Goal: Task Accomplishment & Management: Manage account settings

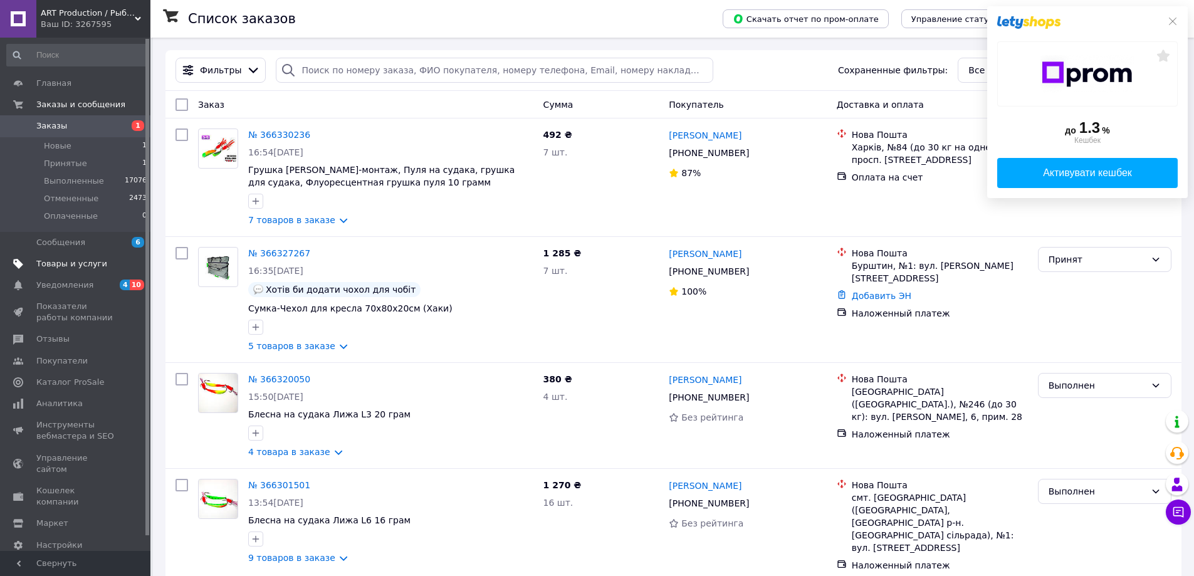
click at [74, 263] on span "Товары и услуги" at bounding box center [71, 263] width 71 height 11
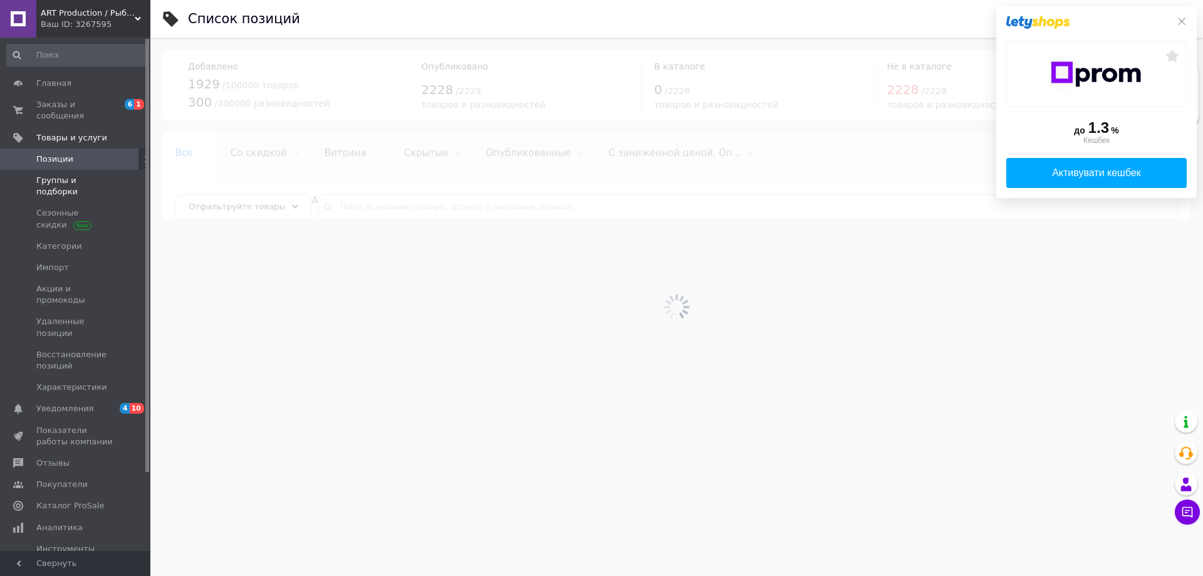
click at [82, 175] on span "Группы и подборки" at bounding box center [76, 186] width 80 height 23
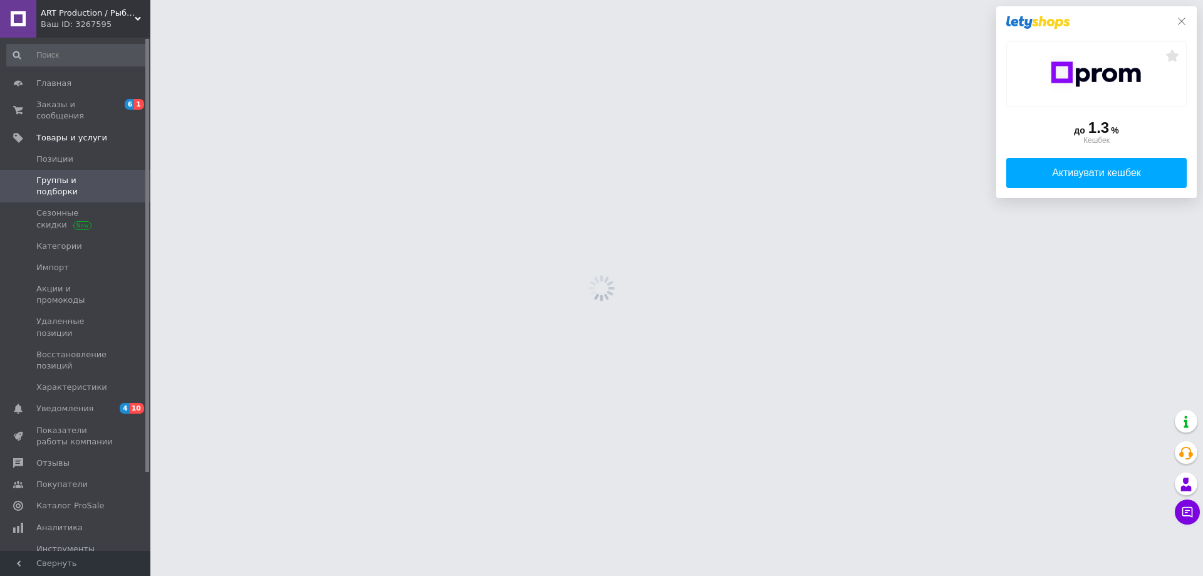
click at [1183, 20] on icon at bounding box center [1182, 21] width 10 height 10
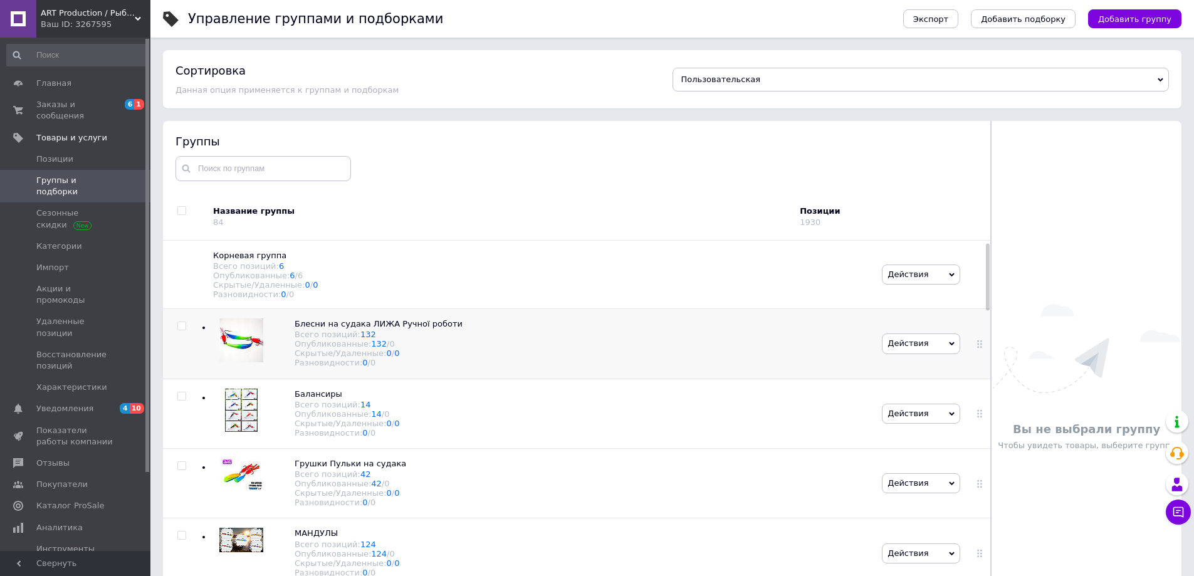
scroll to position [63, 0]
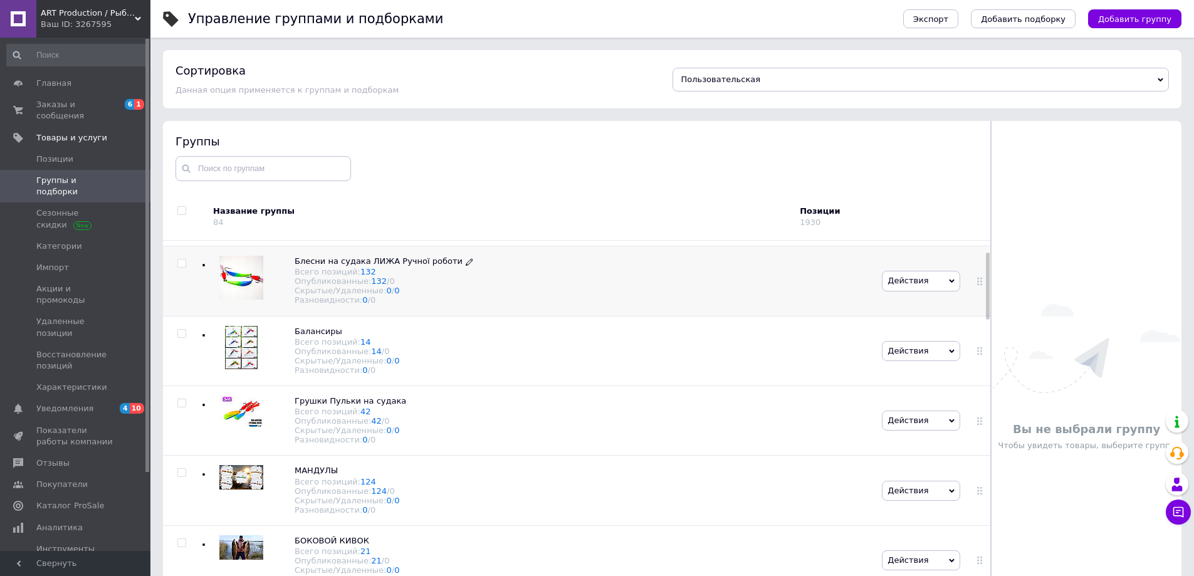
click at [330, 266] on span "Блесни на судака ЛИЖА Ручної роботи" at bounding box center [379, 260] width 168 height 9
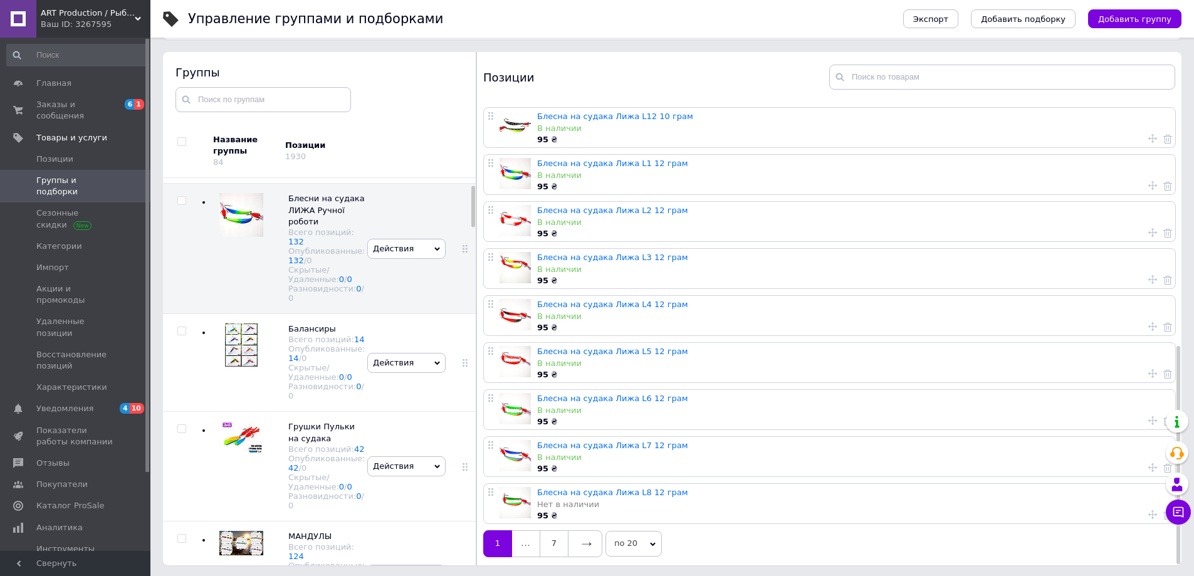
scroll to position [71, 0]
click at [557, 539] on link "7" at bounding box center [554, 541] width 28 height 26
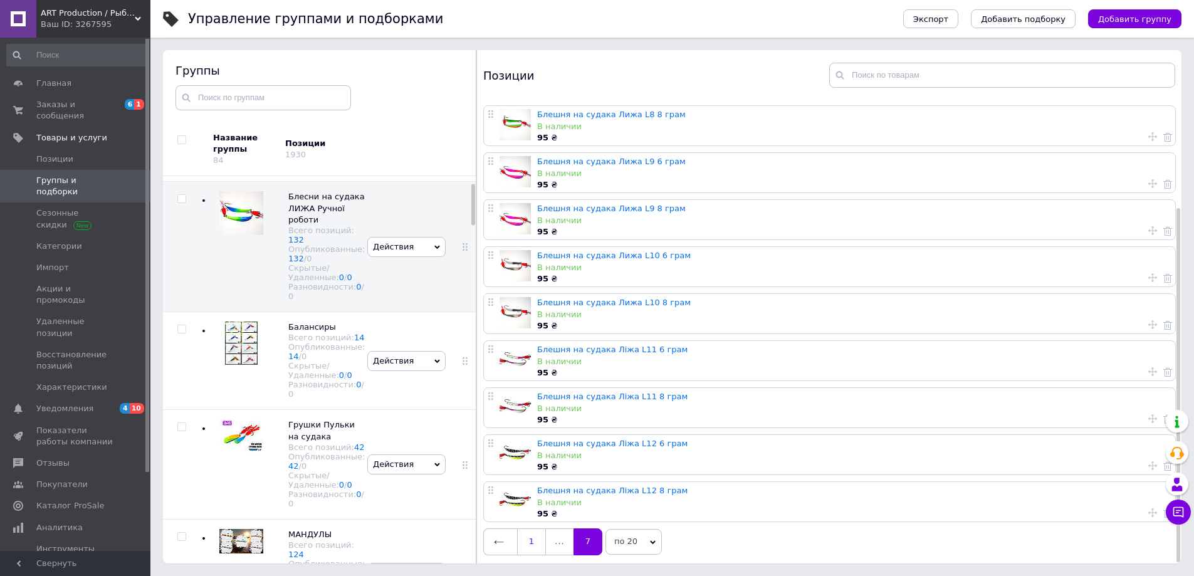
click at [530, 531] on link "1" at bounding box center [531, 541] width 29 height 26
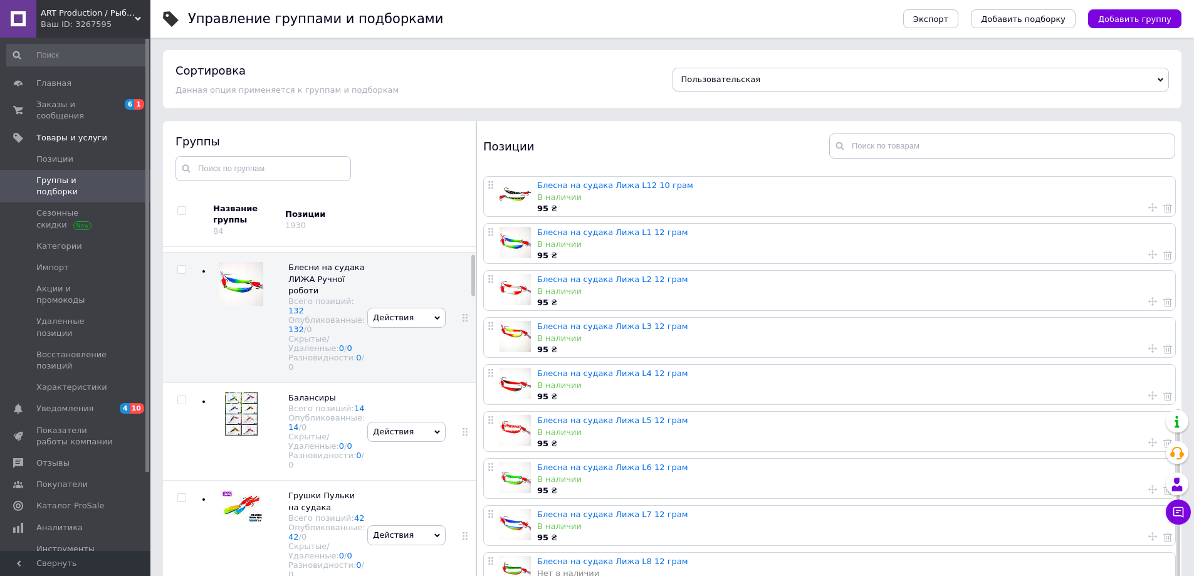
scroll to position [516, 0]
